Goal: Task Accomplishment & Management: Manage account settings

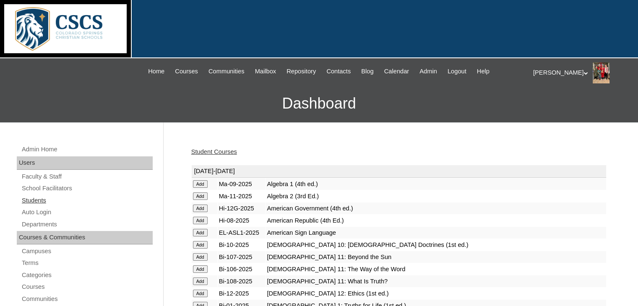
click at [35, 197] on link "Students" at bounding box center [87, 200] width 132 height 10
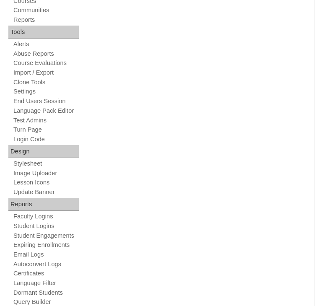
scroll to position [209, 0]
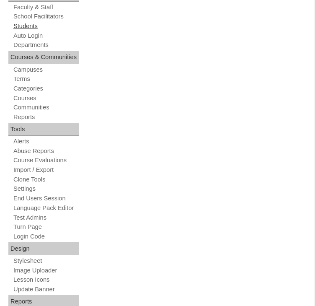
click at [35, 30] on link "Students" at bounding box center [46, 26] width 66 height 8
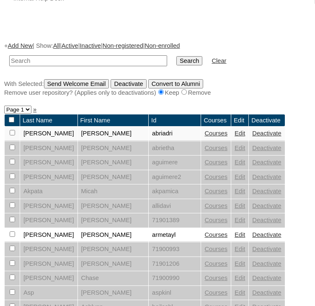
scroll to position [635, 0]
click at [107, 67] on input "text" at bounding box center [88, 60] width 158 height 11
type input "[DEMOGRAPHIC_DATA]"
click at [177, 56] on input "Search" at bounding box center [190, 60] width 26 height 9
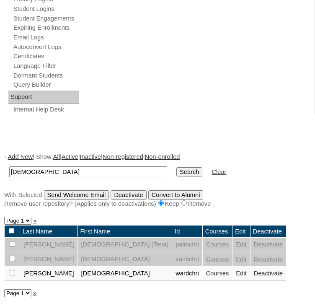
scroll to position [616, 0]
click at [236, 274] on link "Edit" at bounding box center [241, 273] width 10 height 7
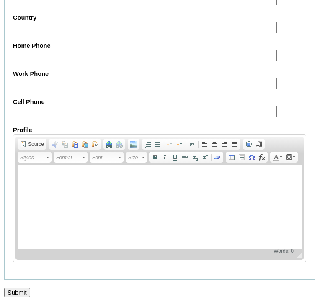
scroll to position [1604, 0]
click at [19, 292] on input "Submit" at bounding box center [17, 292] width 26 height 9
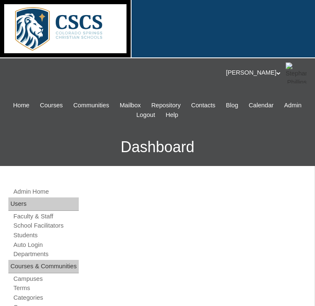
click at [277, 72] on icon at bounding box center [279, 73] width 4 height 3
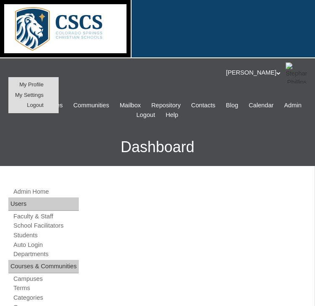
click at [27, 104] on span "Logout" at bounding box center [35, 105] width 17 height 6
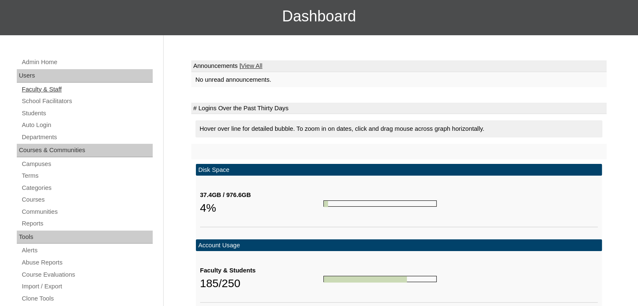
scroll to position [89, 0]
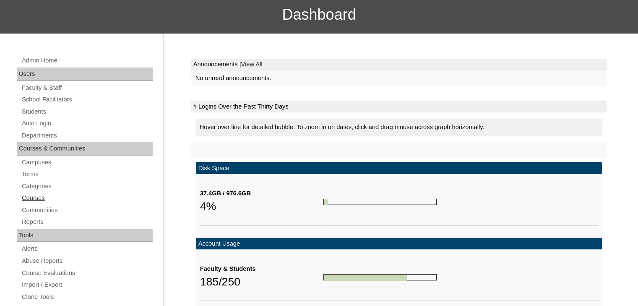
click at [35, 195] on link "Courses" at bounding box center [87, 198] width 132 height 10
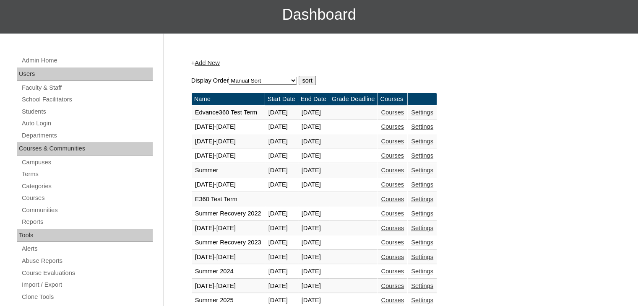
scroll to position [105, 0]
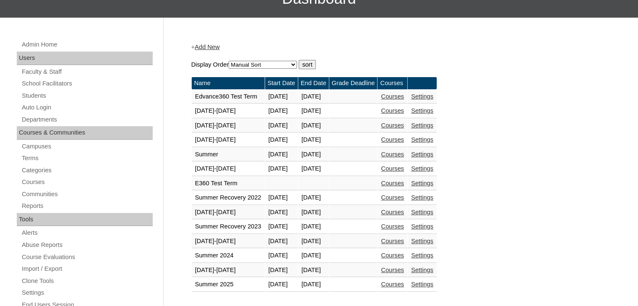
click at [404, 211] on link "Courses" at bounding box center [392, 212] width 23 height 7
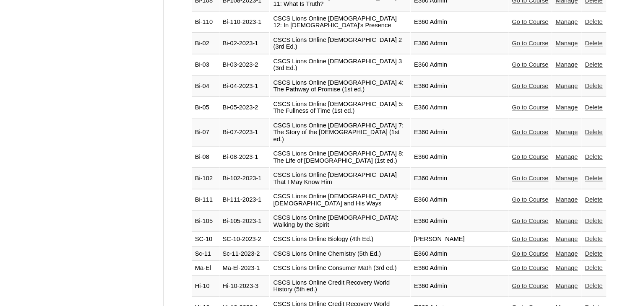
scroll to position [1138, 0]
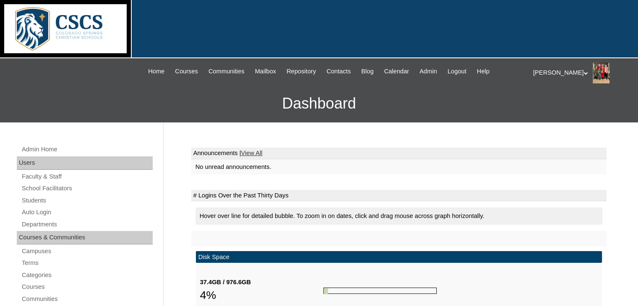
scroll to position [29, 0]
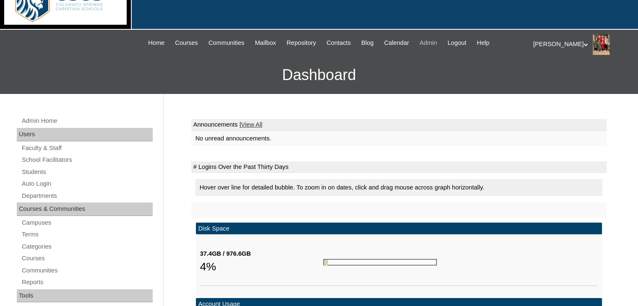
click at [437, 41] on span "Admin" at bounding box center [429, 43] width 18 height 10
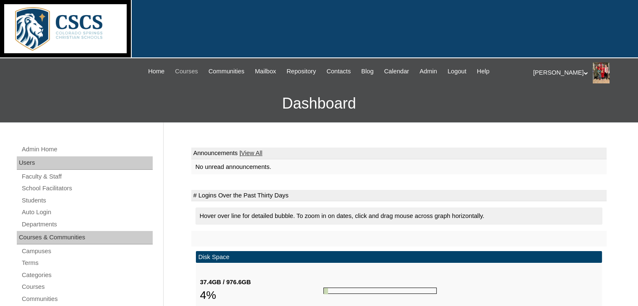
click at [175, 68] on span "Courses" at bounding box center [186, 72] width 23 height 10
